Goal: Information Seeking & Learning: Learn about a topic

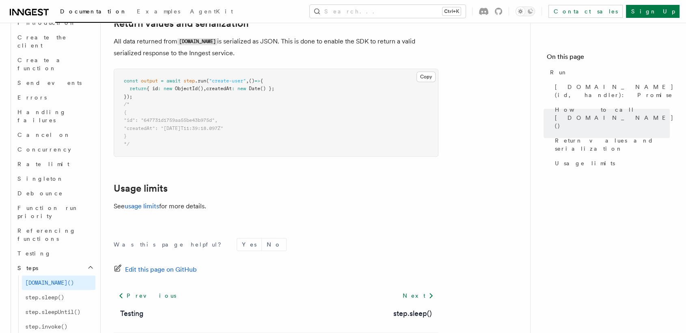
scroll to position [581, 0]
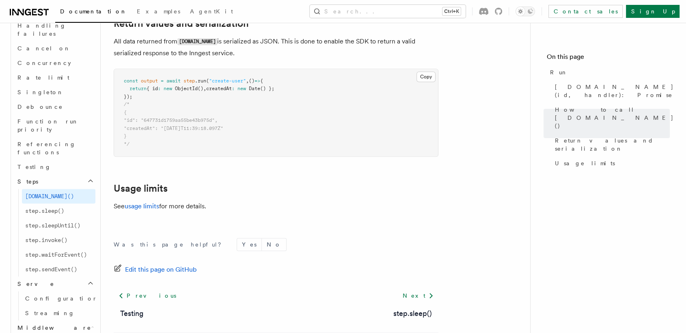
scroll to position [695, 0]
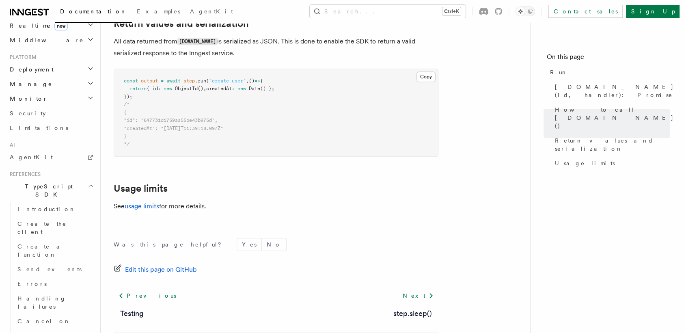
scroll to position [409, 0]
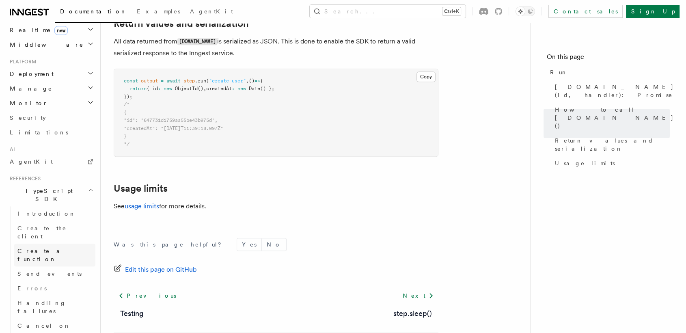
click at [78, 243] on link "Create a function" at bounding box center [54, 254] width 81 height 23
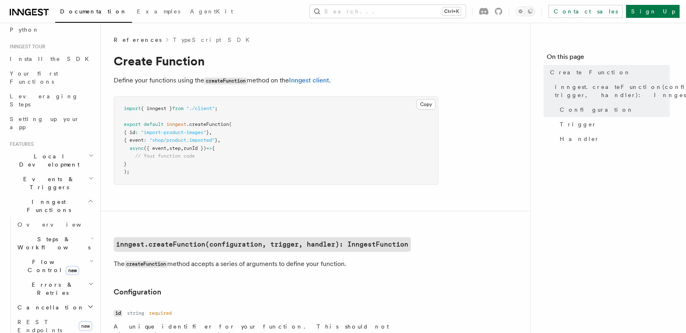
scroll to position [66, 0]
click at [55, 234] on span "Steps & Workflows" at bounding box center [52, 242] width 76 height 16
click at [47, 269] on link "Function steps" at bounding box center [58, 276] width 73 height 15
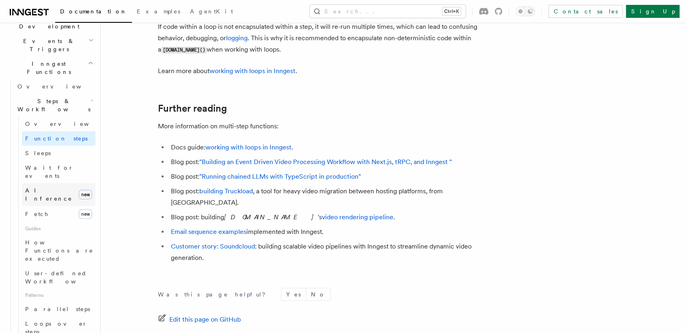
scroll to position [204, 0]
click at [41, 319] on span "Loops over steps" at bounding box center [56, 326] width 62 height 15
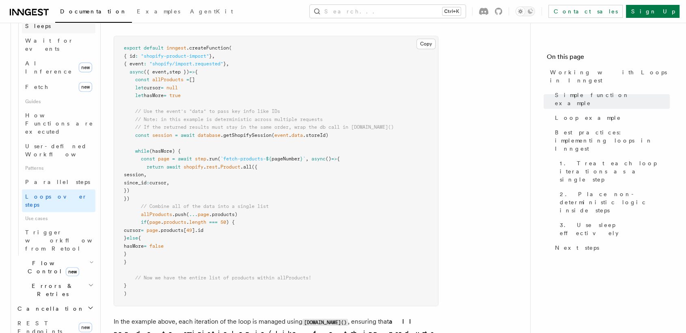
scroll to position [331, 0]
click at [43, 258] on span "Flow Control new" at bounding box center [51, 266] width 75 height 16
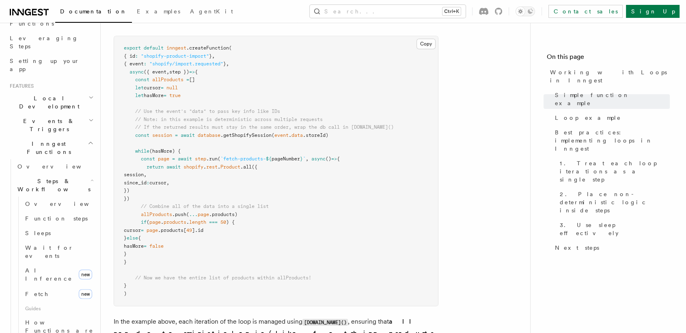
scroll to position [111, 0]
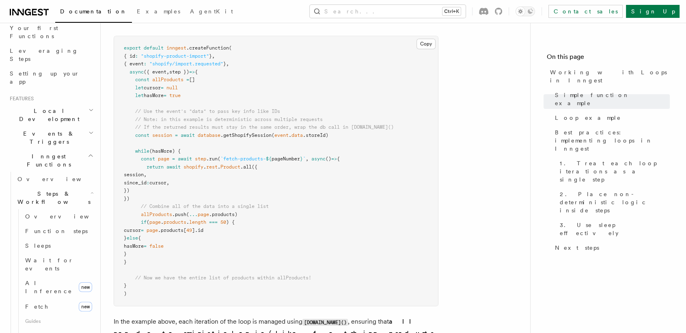
click at [90, 189] on icon "button" at bounding box center [91, 192] width 3 height 6
click at [49, 172] on link "Overview" at bounding box center [54, 179] width 81 height 15
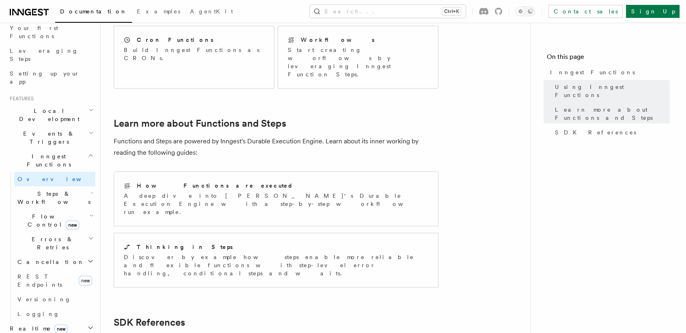
scroll to position [559, 0]
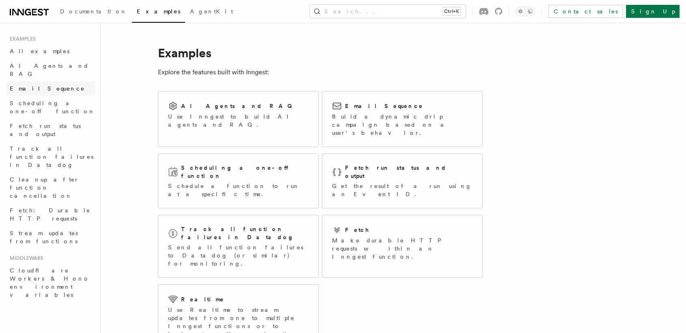
click at [46, 85] on span "Email Sequence" at bounding box center [47, 88] width 75 height 6
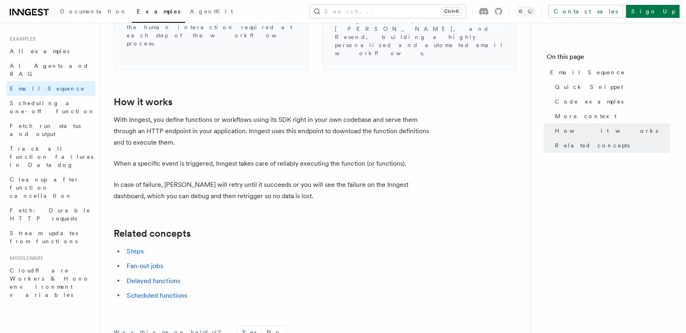
scroll to position [1210, 0]
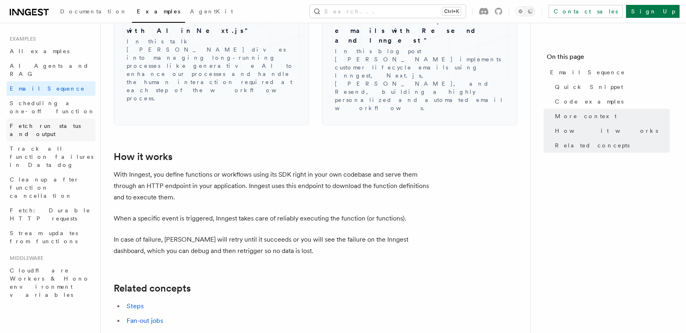
click at [69, 123] on span "Fetch run status and output" at bounding box center [45, 130] width 71 height 15
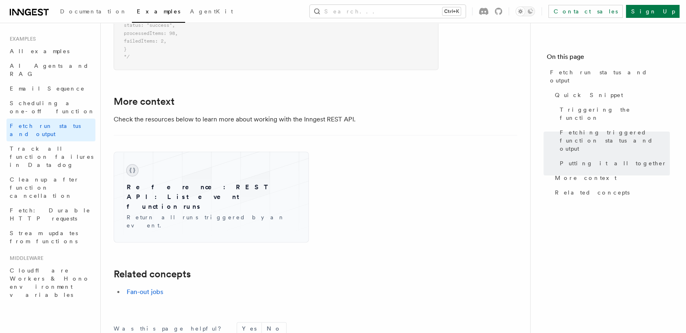
scroll to position [1208, 0]
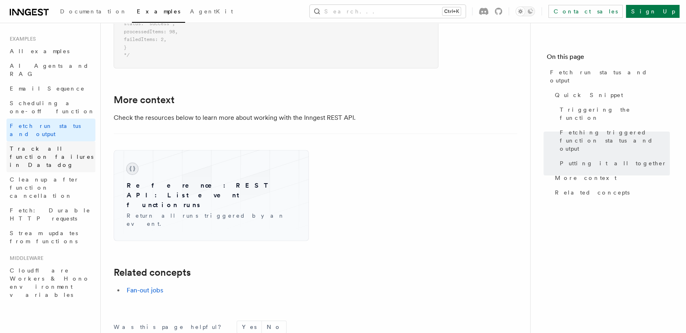
click at [75, 144] on span "Track all function failures in Datadog" at bounding box center [53, 156] width 86 height 24
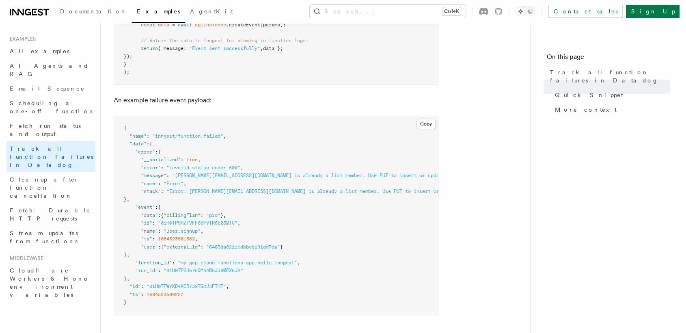
scroll to position [652, 0]
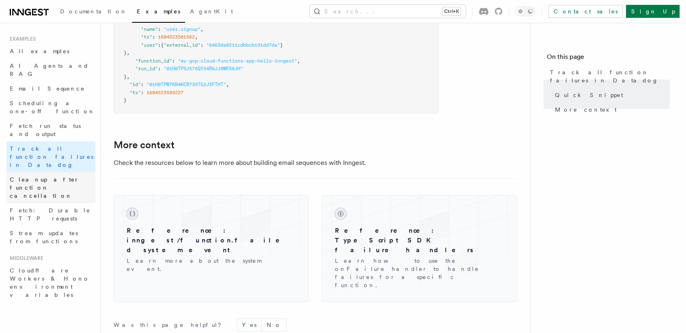
click at [73, 175] on span "Cleanup after function cancellation" at bounding box center [53, 187] width 86 height 24
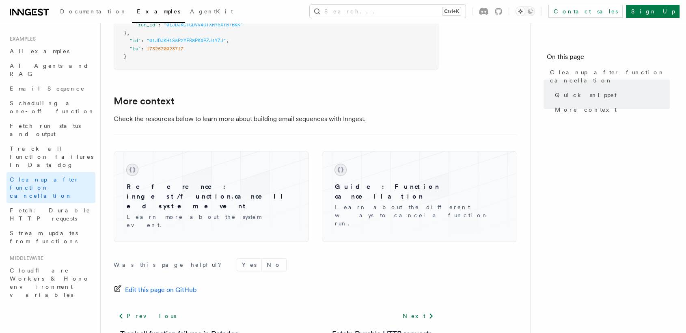
scroll to position [751, 0]
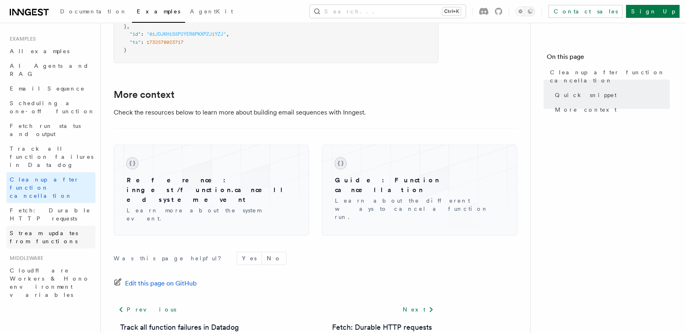
click at [72, 230] on span "Stream updates from functions" at bounding box center [44, 237] width 68 height 15
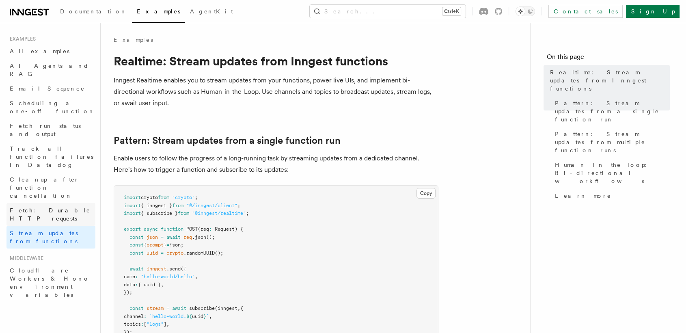
click at [79, 207] on span "Fetch: Durable HTTP requests" at bounding box center [50, 214] width 81 height 15
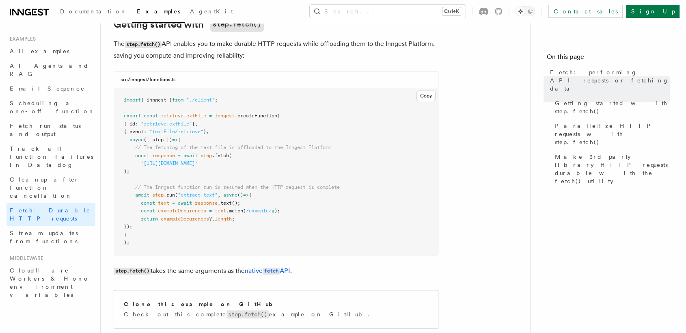
scroll to position [144, 0]
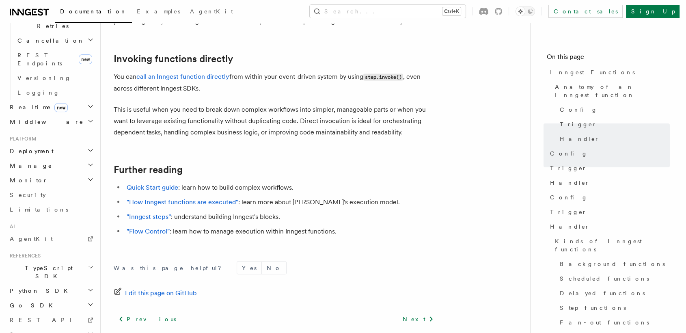
scroll to position [333, 0]
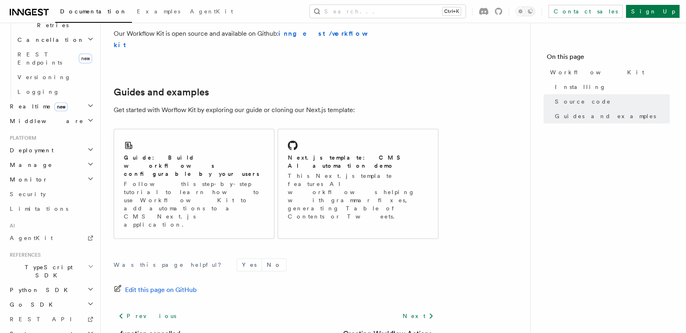
scroll to position [529, 0]
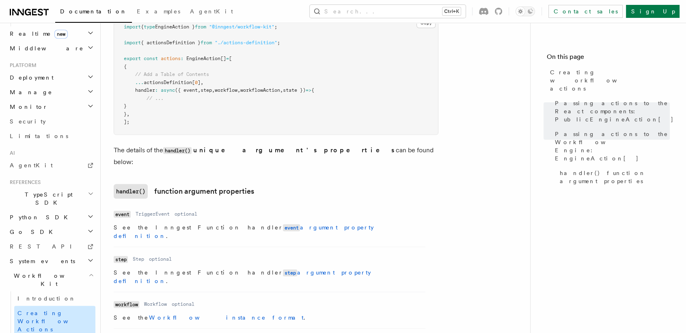
scroll to position [406, 0]
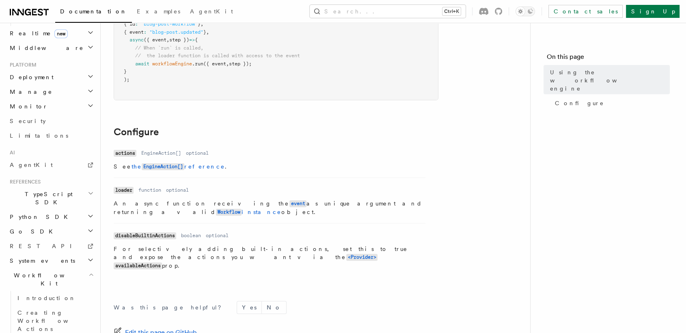
scroll to position [249, 0]
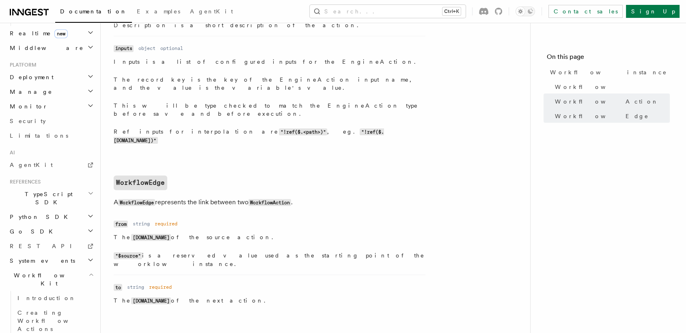
scroll to position [859, 0]
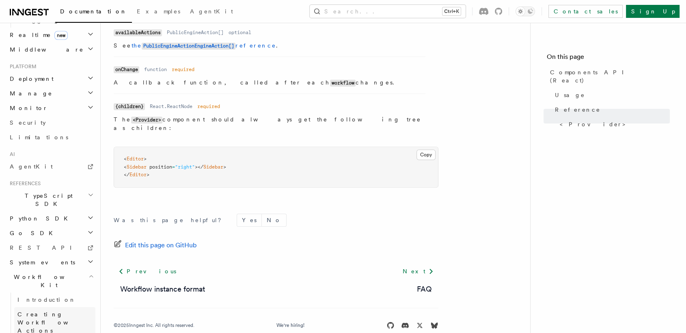
scroll to position [406, 0]
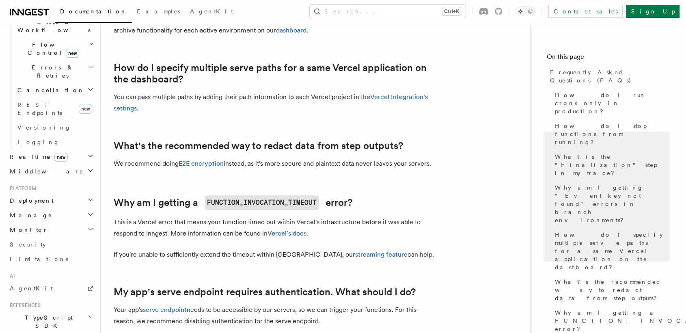
scroll to position [282, 0]
click at [43, 252] on link "Limitations" at bounding box center [50, 259] width 89 height 15
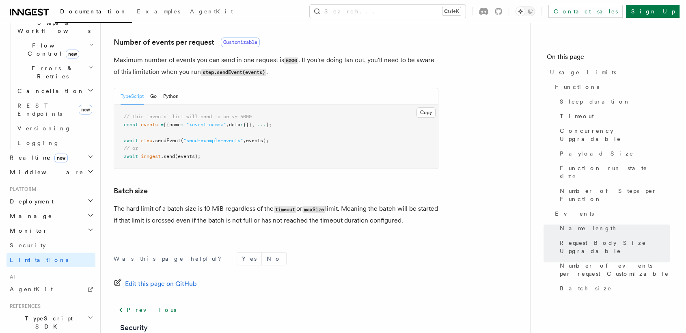
scroll to position [757, 0]
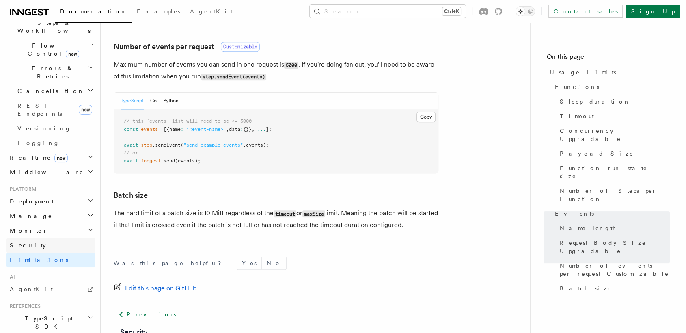
click at [31, 238] on link "Security" at bounding box center [50, 245] width 89 height 15
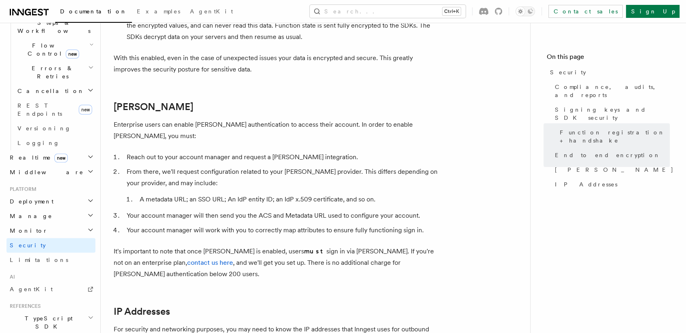
scroll to position [823, 0]
click at [71, 223] on h2 "Monitor" at bounding box center [50, 230] width 89 height 15
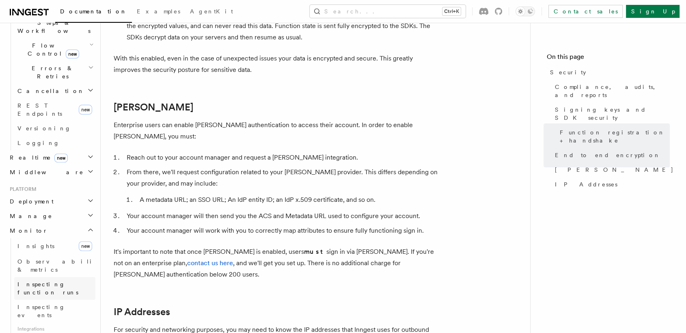
click at [70, 280] on span "Inspecting function runs" at bounding box center [56, 288] width 78 height 16
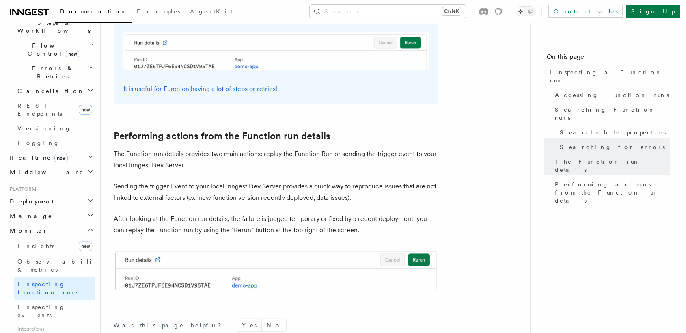
scroll to position [2028, 0]
click at [43, 258] on span "Observability & metrics" at bounding box center [59, 265] width 84 height 15
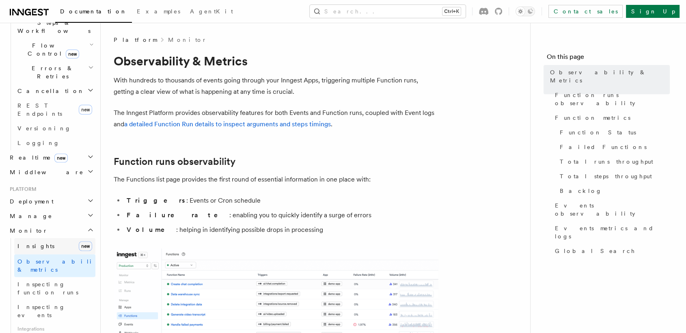
click at [36, 243] on span "Insights" at bounding box center [35, 246] width 37 height 6
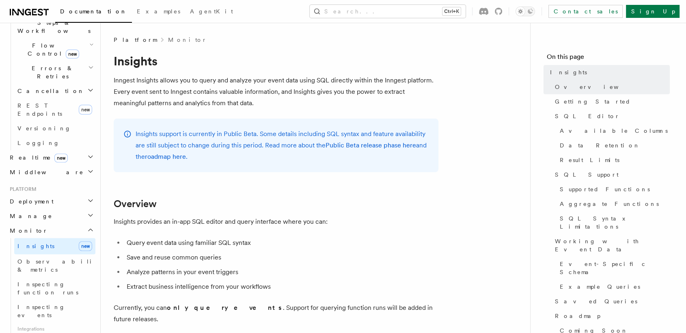
click at [78, 209] on h2 "Manage" at bounding box center [50, 216] width 89 height 15
click at [57, 256] on span "Function Replay" at bounding box center [38, 263] width 42 height 15
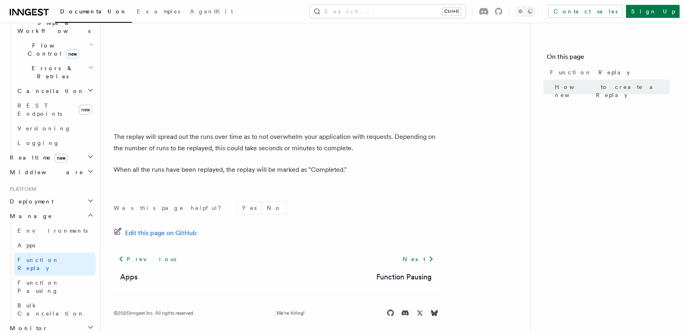
scroll to position [1383, 0]
click at [65, 275] on link "Function Pausing" at bounding box center [54, 286] width 81 height 23
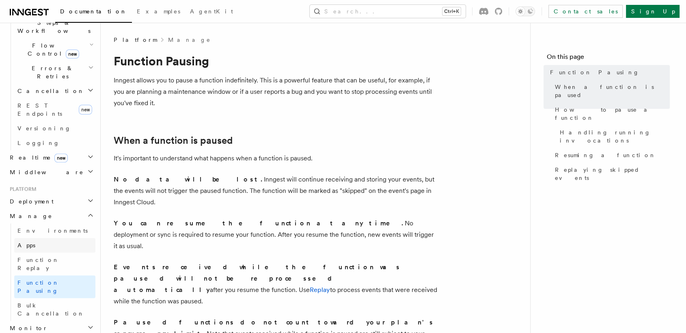
click at [57, 238] on link "Apps" at bounding box center [54, 245] width 81 height 15
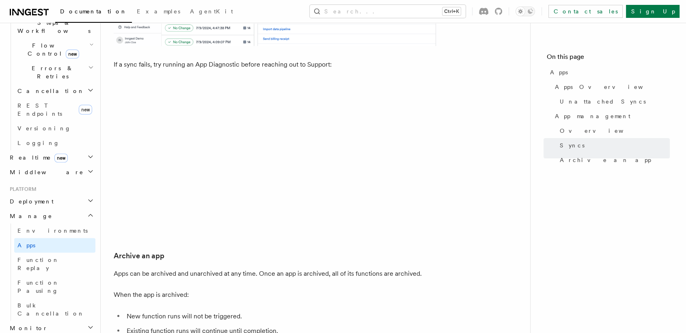
scroll to position [1253, 0]
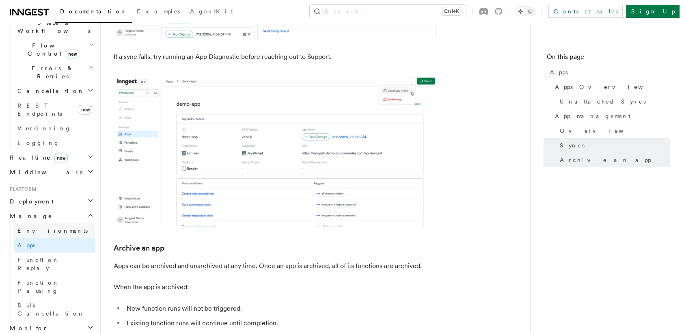
click at [27, 227] on span "Environments" at bounding box center [52, 230] width 70 height 6
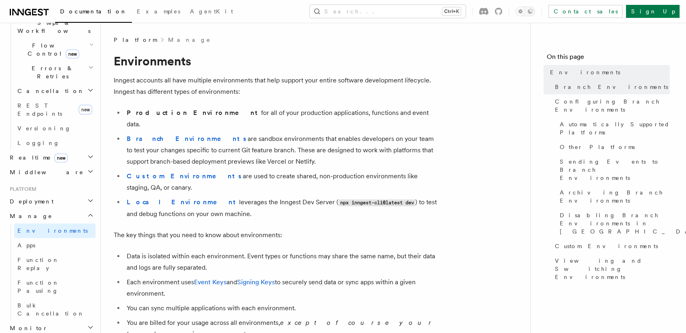
click at [43, 194] on h2 "Deployment" at bounding box center [50, 201] width 89 height 15
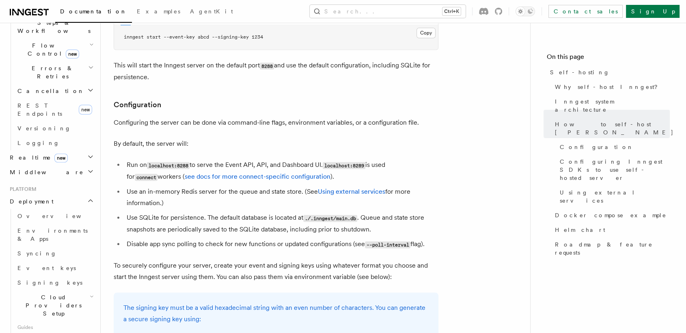
scroll to position [976, 0]
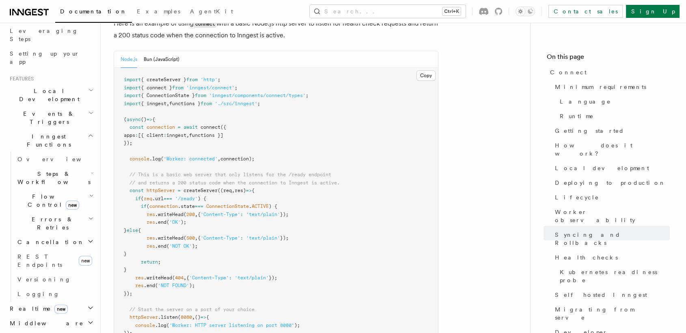
scroll to position [116, 0]
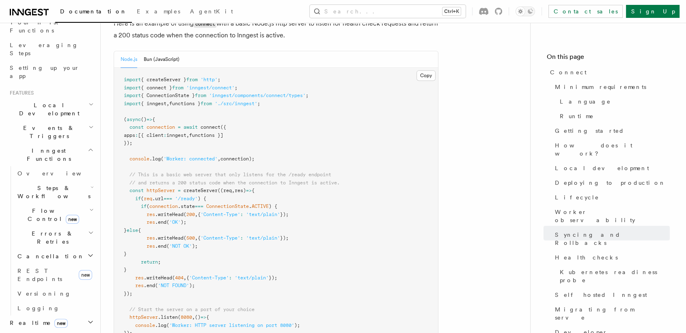
click at [89, 206] on icon "button" at bounding box center [91, 209] width 4 height 6
click at [90, 184] on icon "button" at bounding box center [91, 187] width 3 height 6
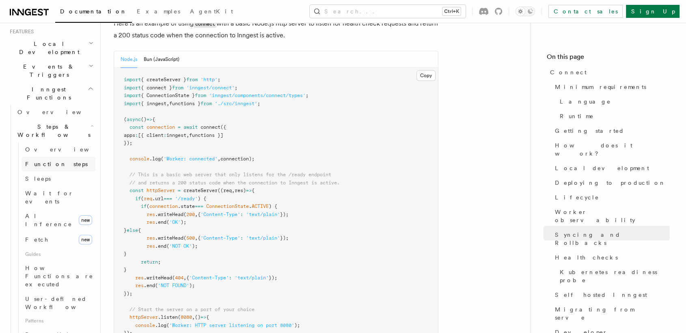
scroll to position [191, 0]
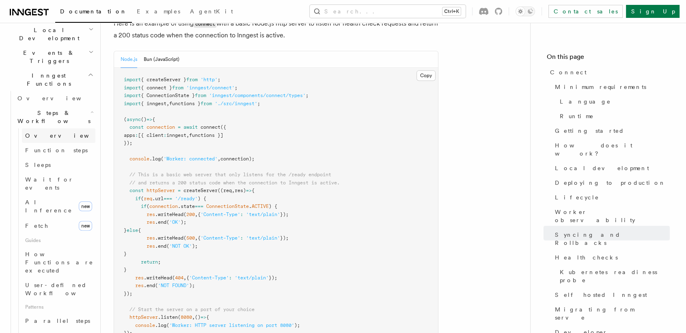
click at [52, 128] on link "Overview" at bounding box center [58, 135] width 73 height 15
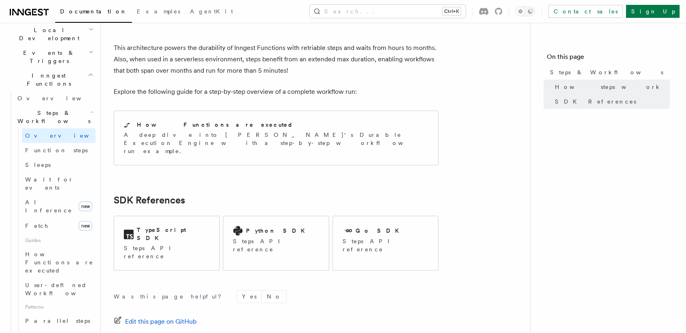
scroll to position [858, 0]
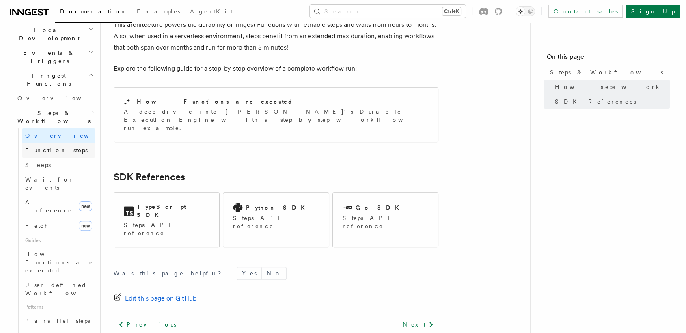
click at [37, 147] on span "Function steps" at bounding box center [56, 150] width 62 height 6
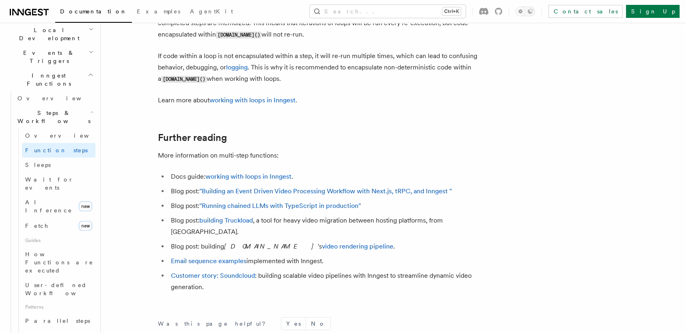
scroll to position [2668, 0]
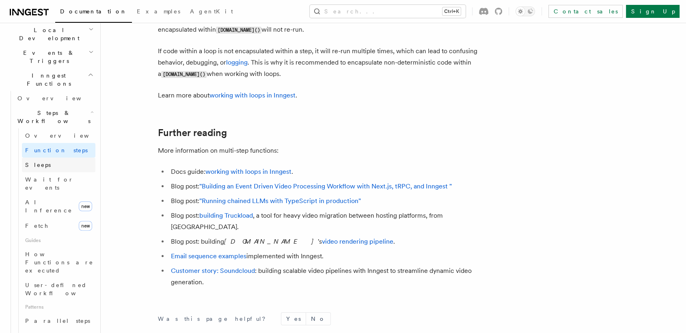
click at [55, 157] on link "Sleeps" at bounding box center [58, 164] width 73 height 15
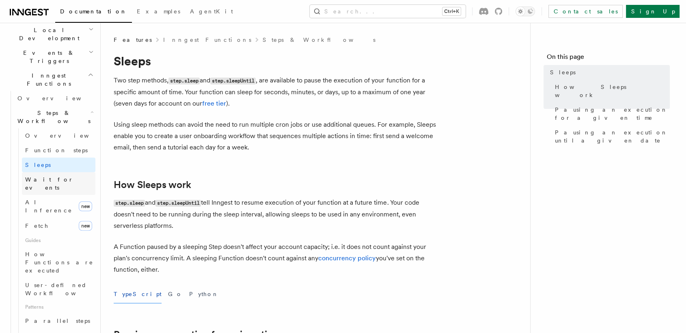
click at [63, 175] on span "Wait for events" at bounding box center [60, 183] width 70 height 16
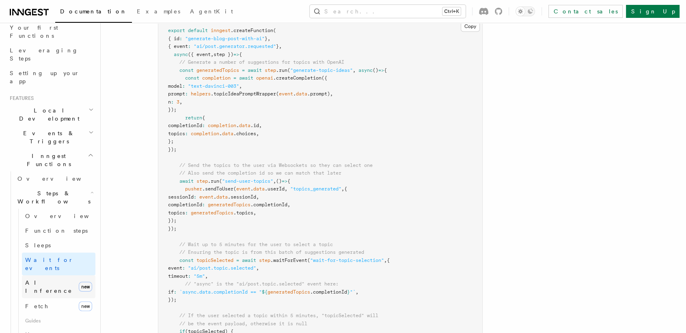
scroll to position [110, 0]
click at [49, 172] on link "Overview" at bounding box center [54, 179] width 81 height 15
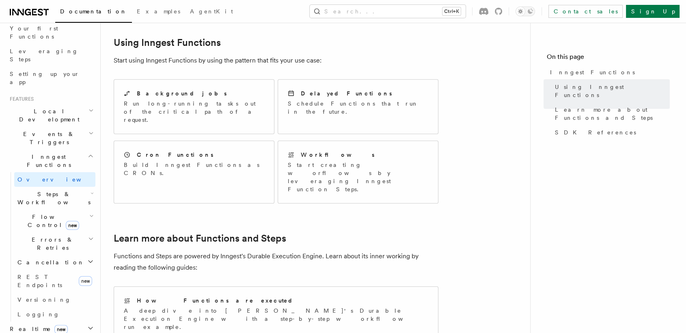
scroll to position [635, 0]
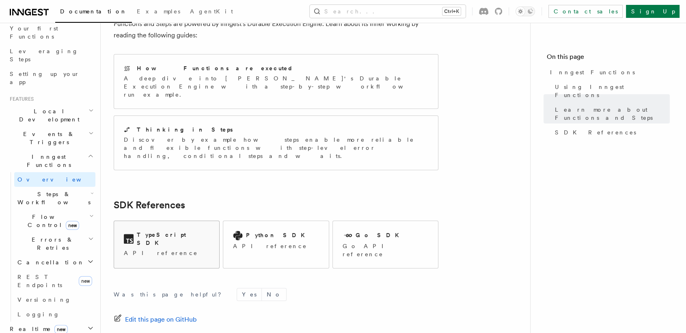
click at [166, 230] on div "TypeScript SDK API reference" at bounding box center [167, 243] width 86 height 26
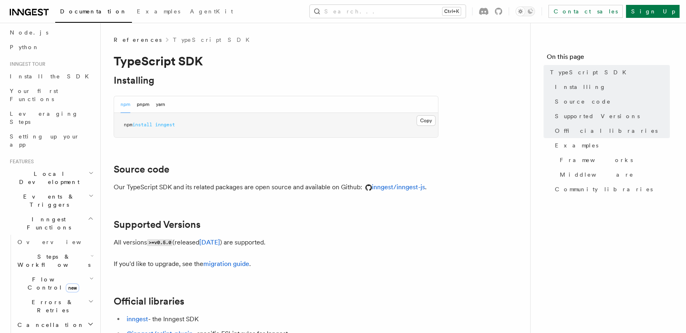
scroll to position [496, 0]
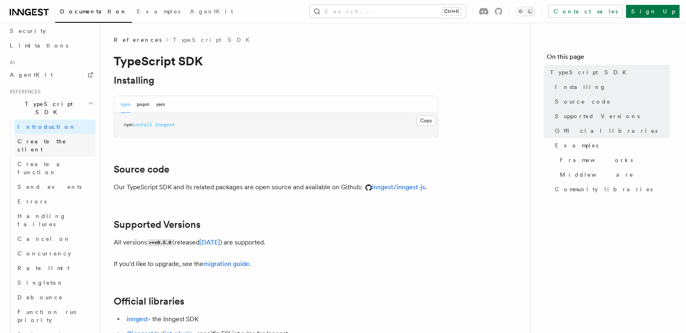
click at [55, 138] on span "Create the client" at bounding box center [41, 145] width 49 height 15
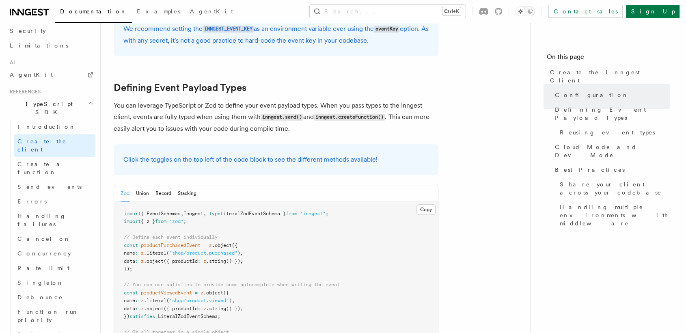
scroll to position [679, 0]
click at [137, 185] on button "Union" at bounding box center [142, 193] width 13 height 17
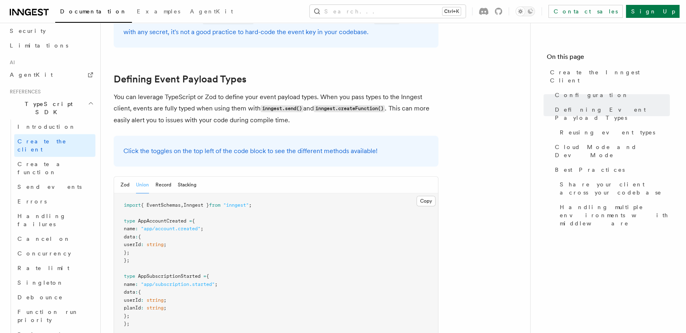
scroll to position [685, 0]
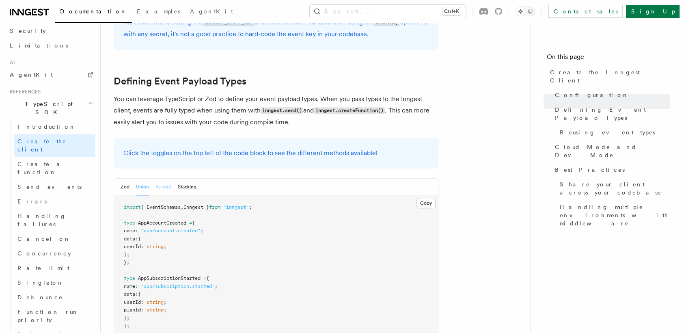
click at [163, 178] on button "Record" at bounding box center [163, 186] width 16 height 17
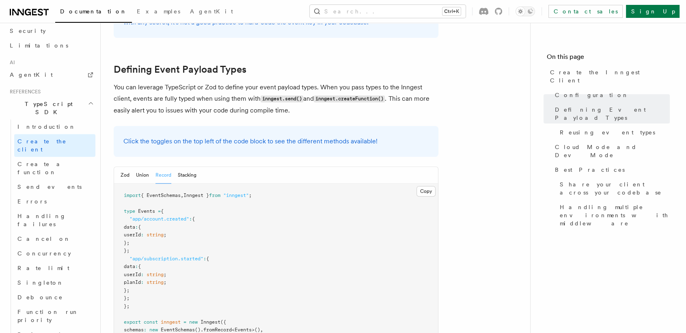
scroll to position [694, 0]
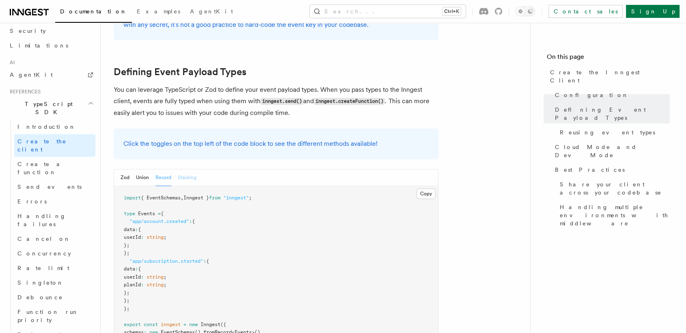
click at [190, 169] on button "Stacking" at bounding box center [187, 177] width 19 height 17
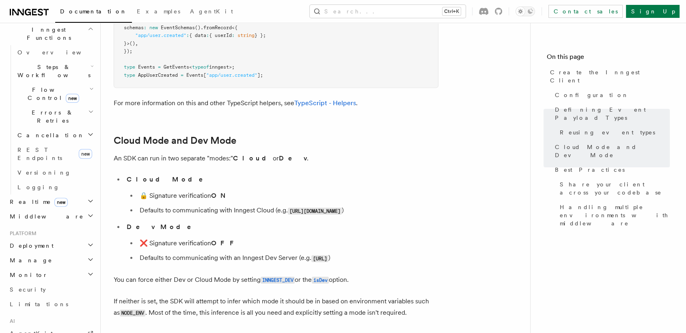
scroll to position [0, 0]
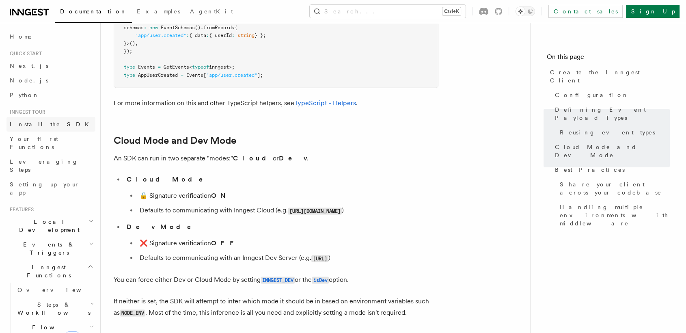
click at [39, 124] on span "Install the SDK" at bounding box center [52, 124] width 84 height 6
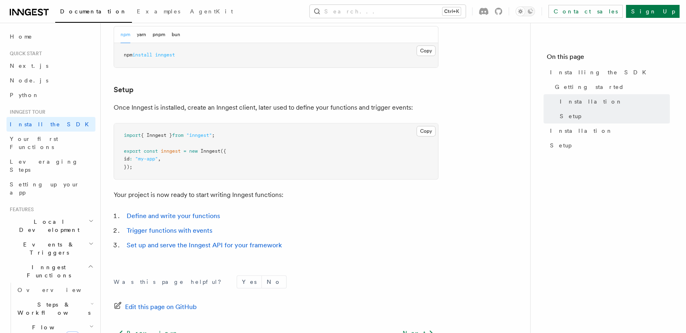
scroll to position [267, 0]
